Goal: Check status: Check status

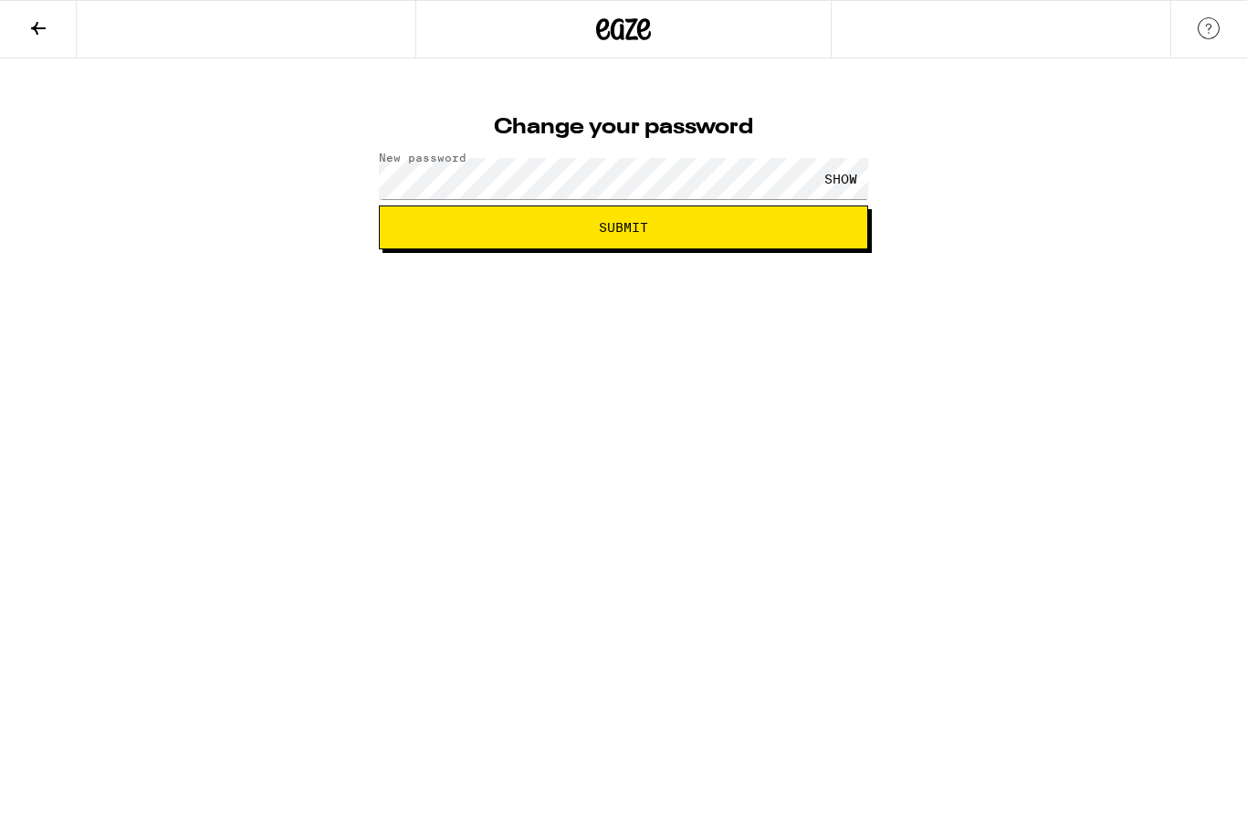
click at [846, 174] on div "SHOW" at bounding box center [841, 178] width 55 height 41
click at [762, 236] on button "Submit" at bounding box center [623, 227] width 489 height 44
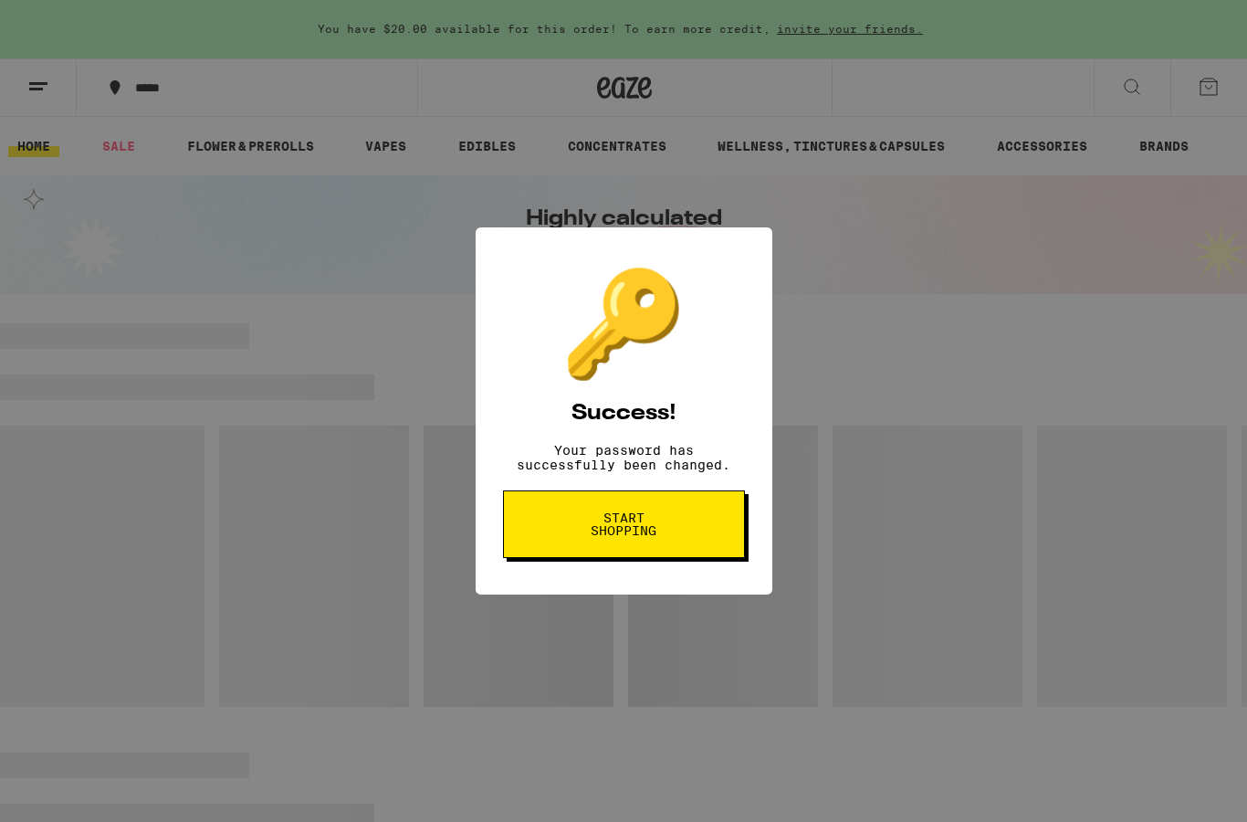
click at [654, 531] on span "Start shopping" at bounding box center [624, 524] width 94 height 26
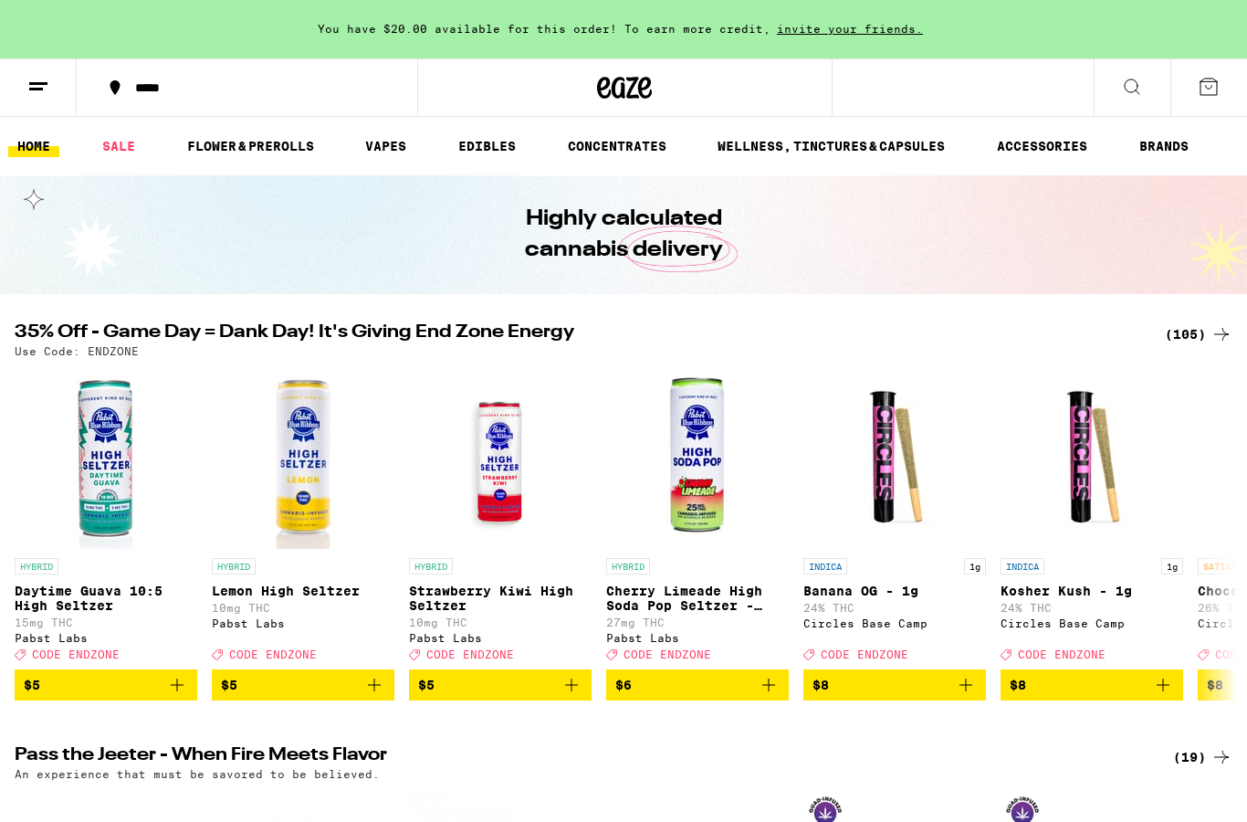
click at [41, 79] on icon at bounding box center [38, 87] width 22 height 22
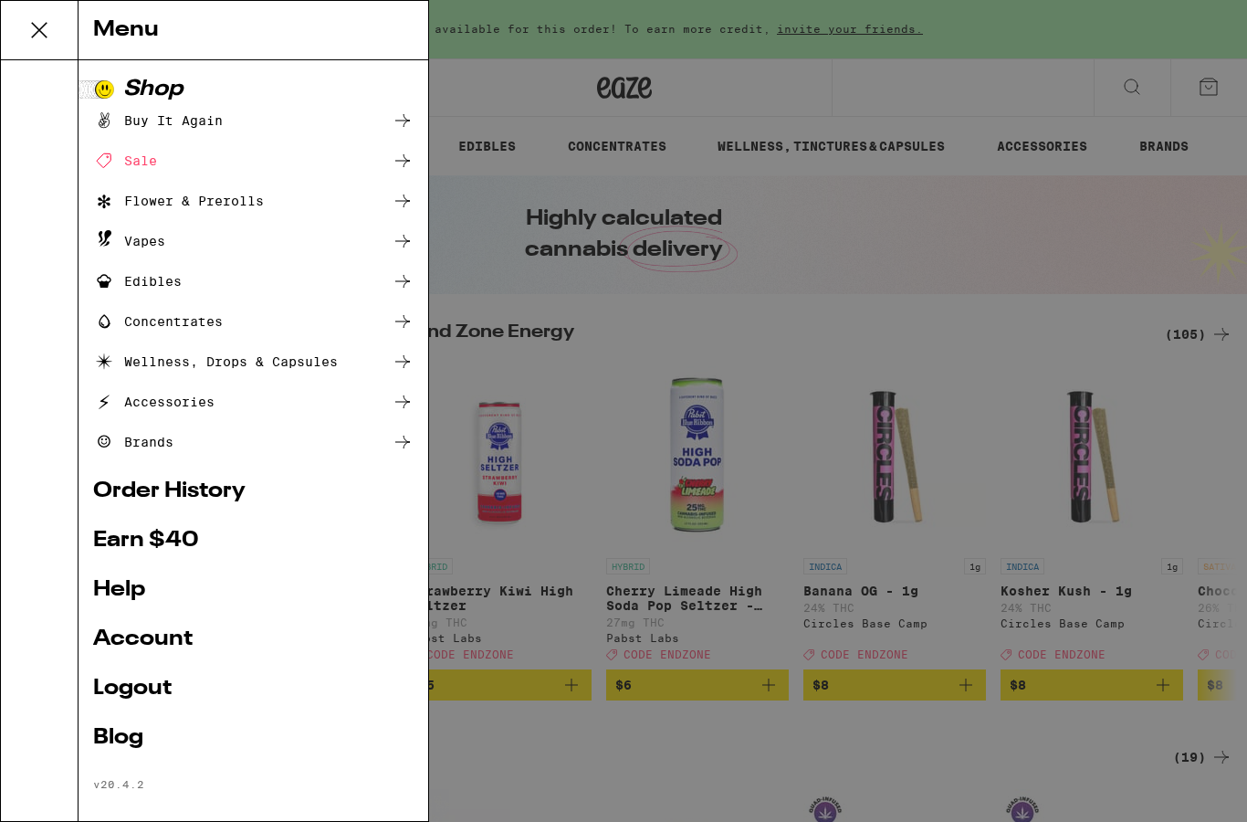
click at [229, 493] on link "Order History" at bounding box center [253, 491] width 321 height 22
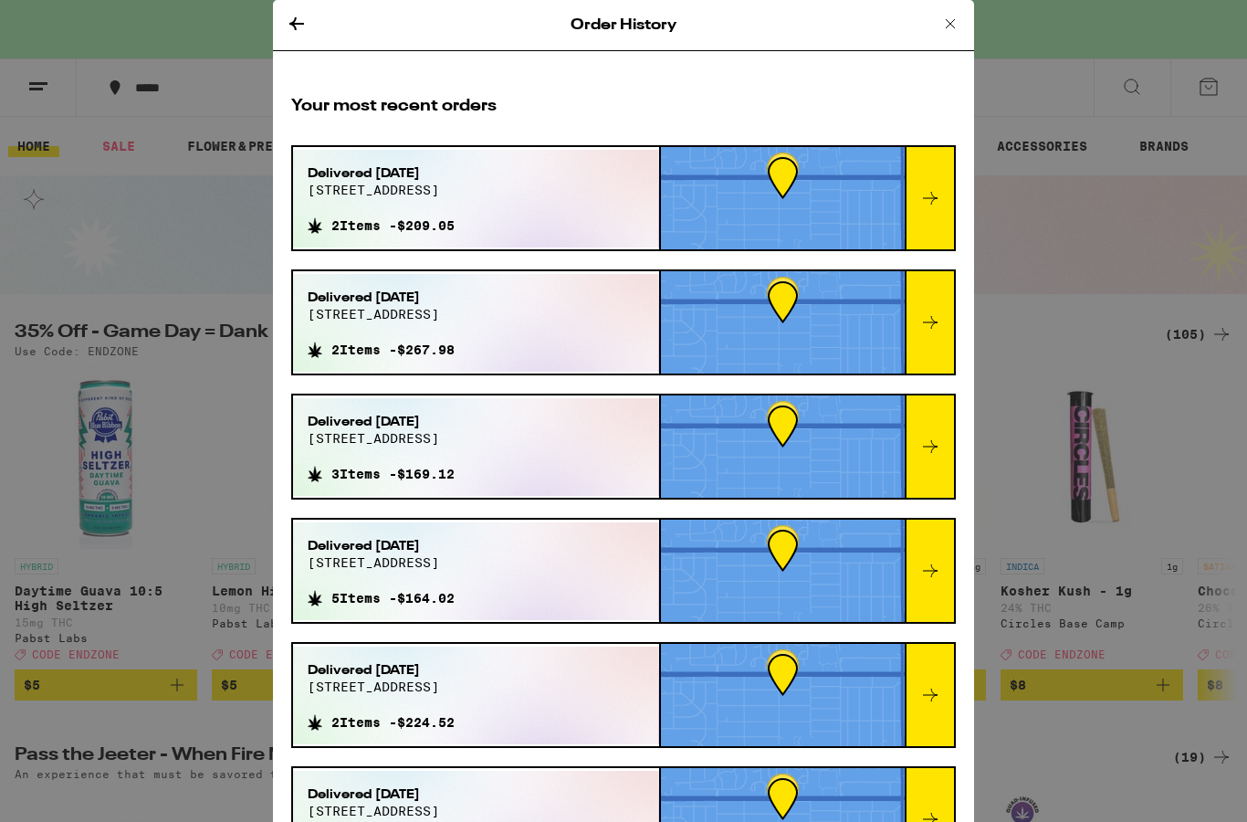
click at [898, 218] on div at bounding box center [783, 198] width 244 height 102
click at [941, 205] on icon at bounding box center [931, 198] width 22 height 22
